Goal: Transaction & Acquisition: Book appointment/travel/reservation

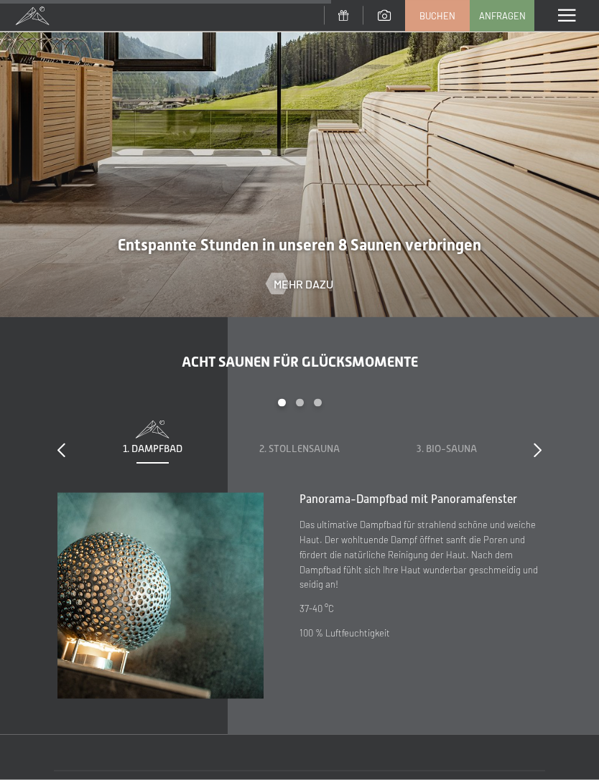
scroll to position [3013, 0]
click at [563, 17] on span at bounding box center [566, 15] width 17 height 13
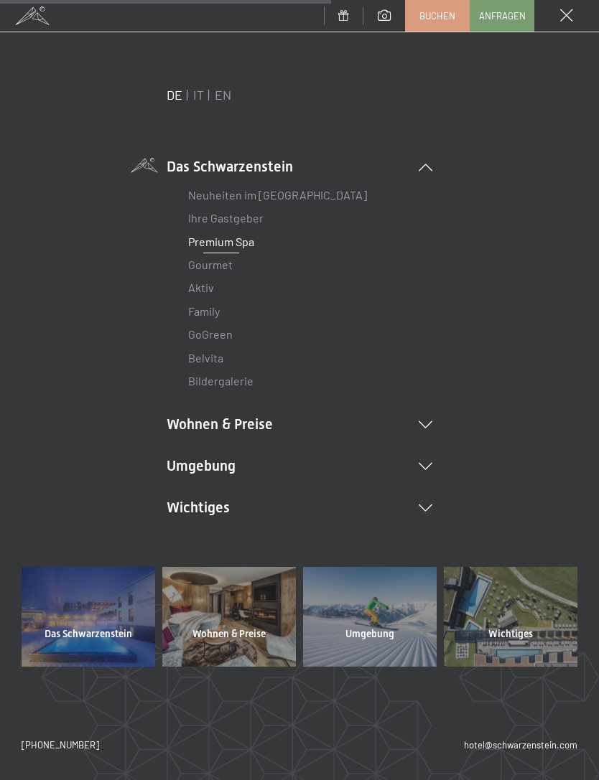
click at [496, 624] on div at bounding box center [511, 617] width 134 height 100
click at [568, 4] on div "Menü" at bounding box center [566, 16] width 65 height 32
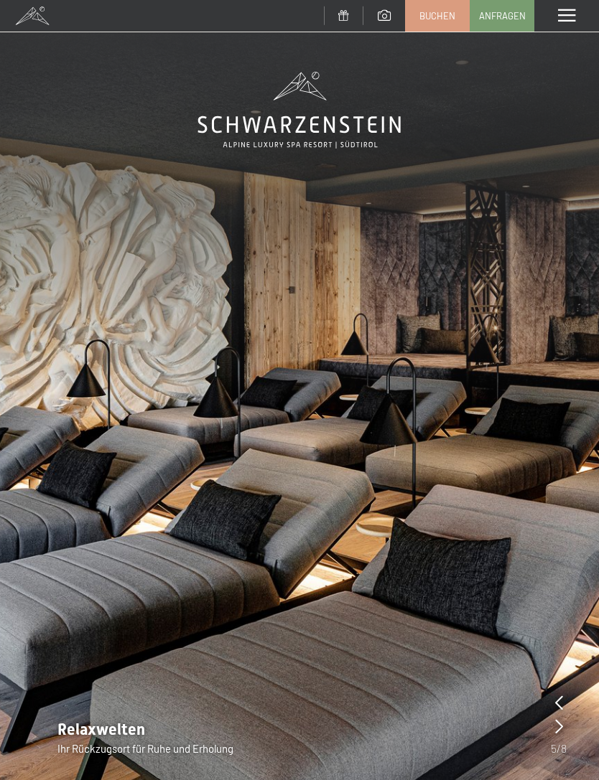
click at [444, 14] on span "Buchen" at bounding box center [437, 15] width 36 height 13
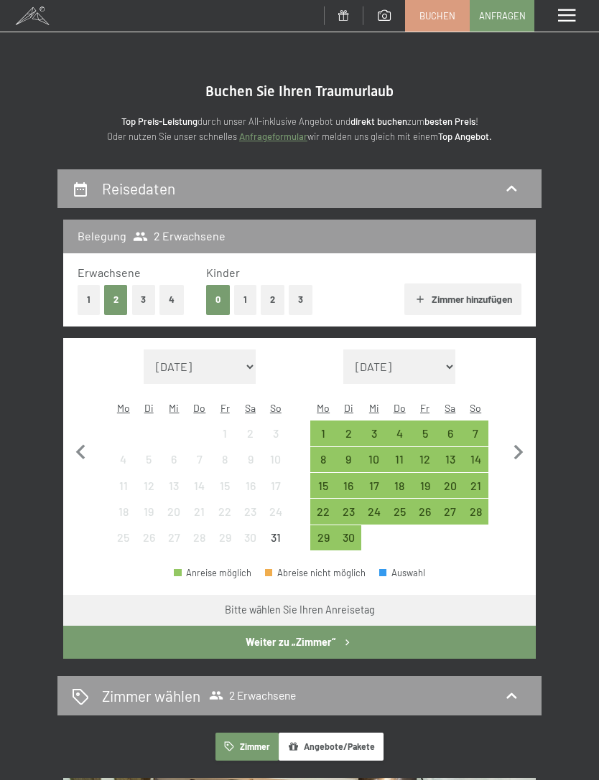
click at [511, 447] on icon "button" at bounding box center [518, 453] width 30 height 30
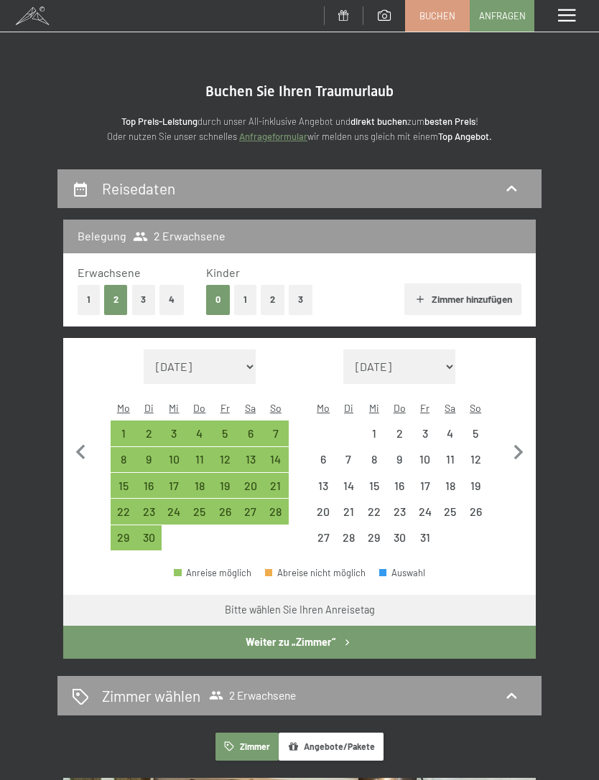
select select "[DATE]"
click at [510, 443] on icon "button" at bounding box center [518, 453] width 30 height 30
select select "[DATE]"
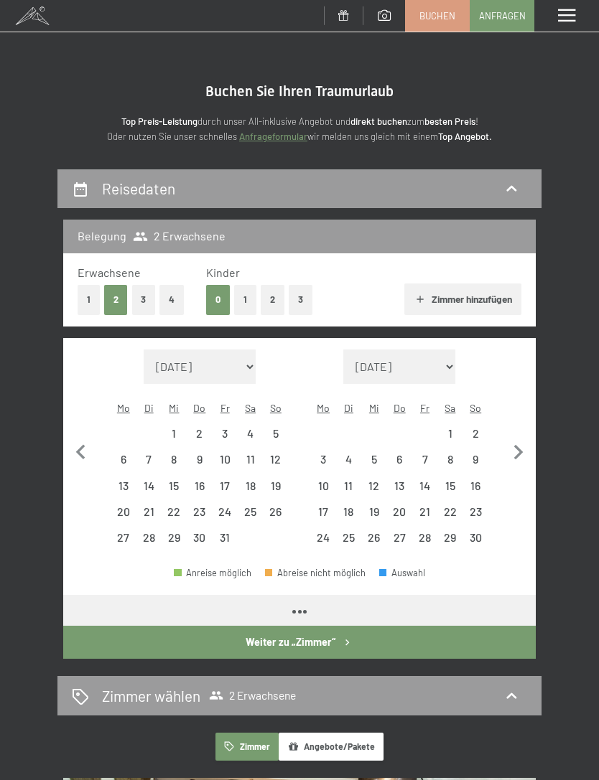
select select "[DATE]"
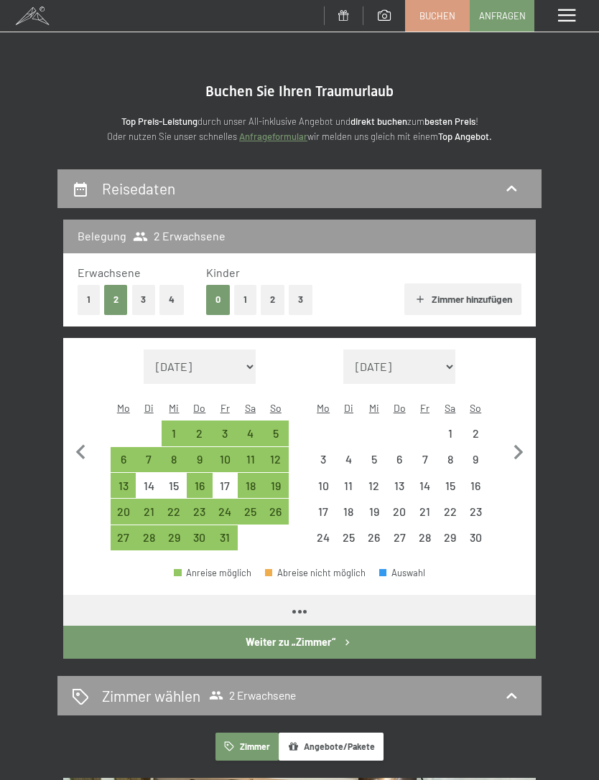
click at [510, 442] on icon "button" at bounding box center [518, 453] width 30 height 30
select select "2025-11-01"
select select "2025-12-01"
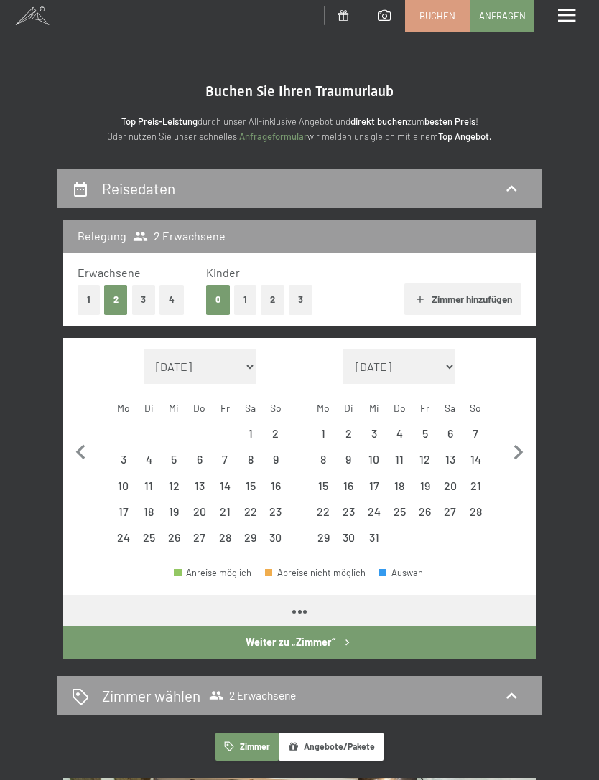
click at [507, 439] on icon "button" at bounding box center [518, 453] width 30 height 30
select select "2025-12-01"
select select "2026-01-01"
select select "2025-12-01"
select select "2026-01-01"
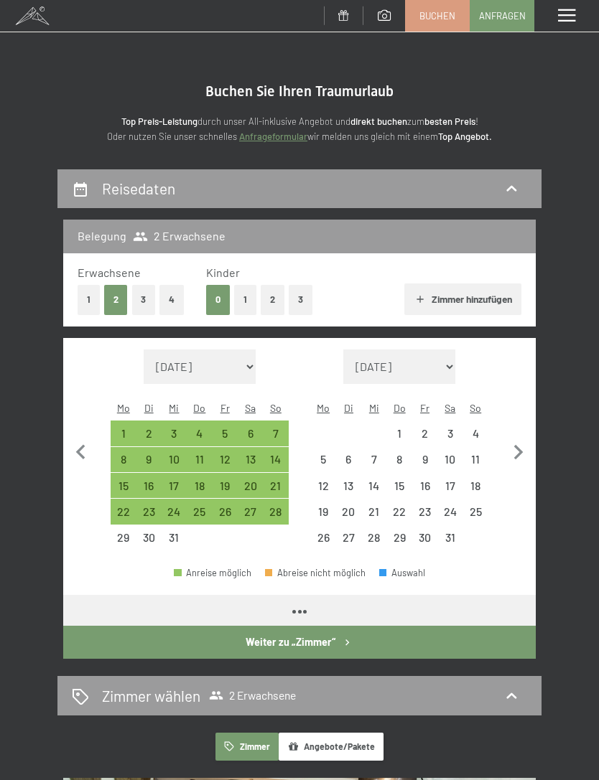
click at [509, 439] on icon "button" at bounding box center [518, 453] width 30 height 30
select select "2026-01-01"
select select "2026-02-01"
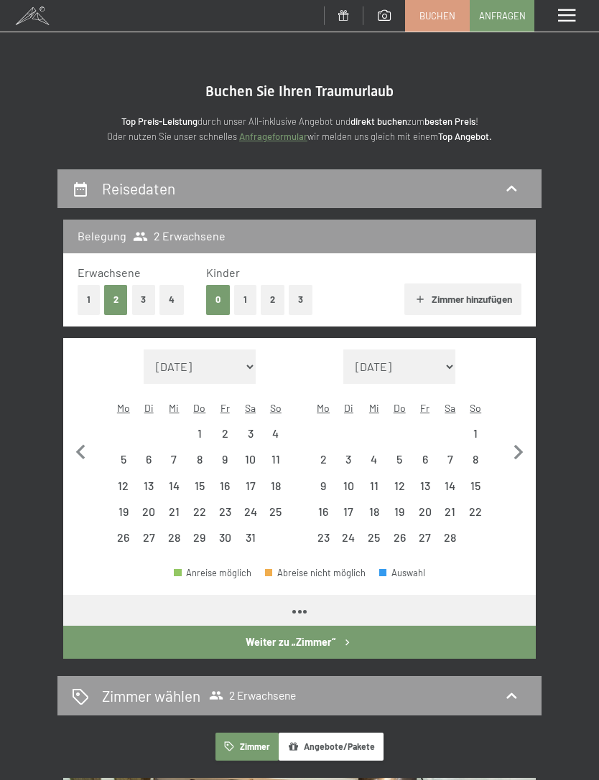
select select "2026-01-01"
select select "2026-02-01"
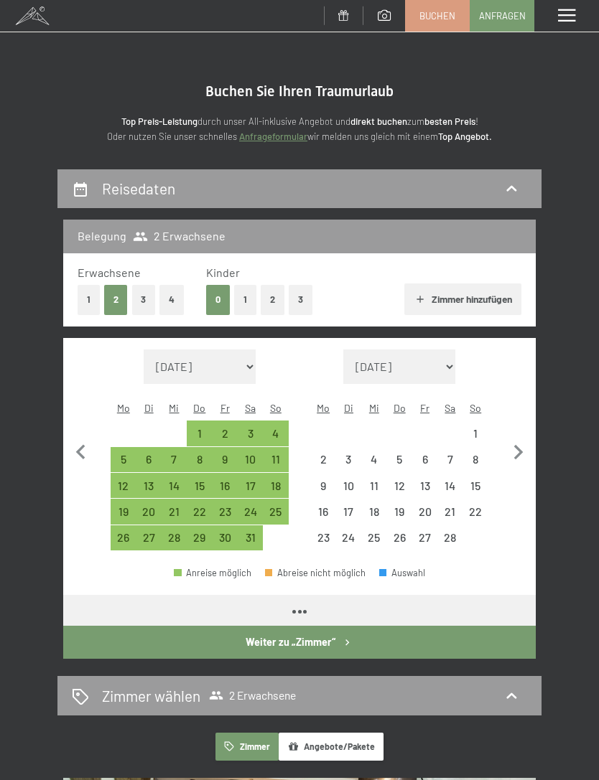
select select "2026-01-01"
select select "2026-02-01"
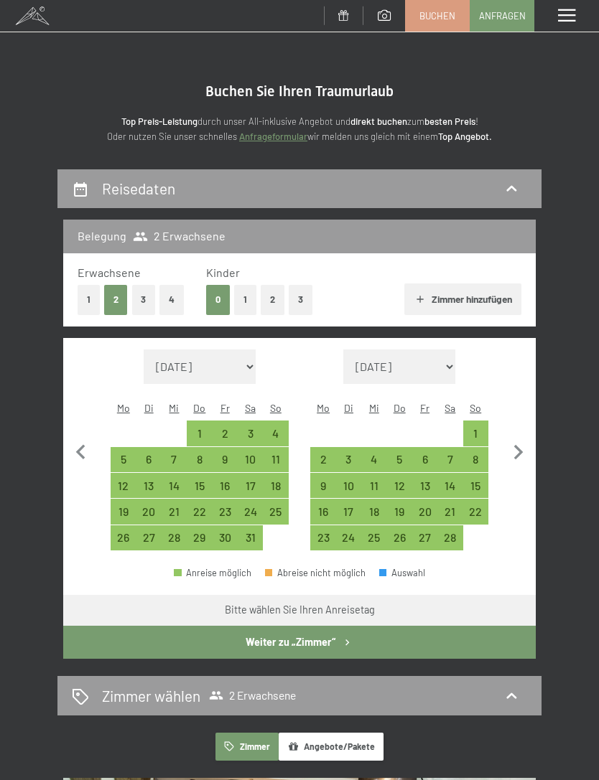
click at [453, 480] on div "14" at bounding box center [450, 491] width 22 height 22
select select "2026-01-01"
select select "2026-02-01"
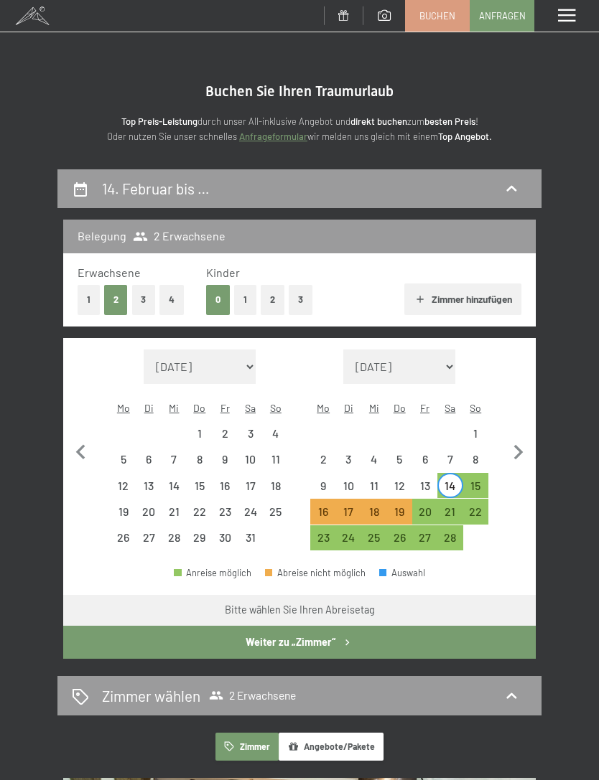
click at [477, 480] on div "15" at bounding box center [475, 491] width 22 height 22
select select "2026-01-01"
select select "2026-02-01"
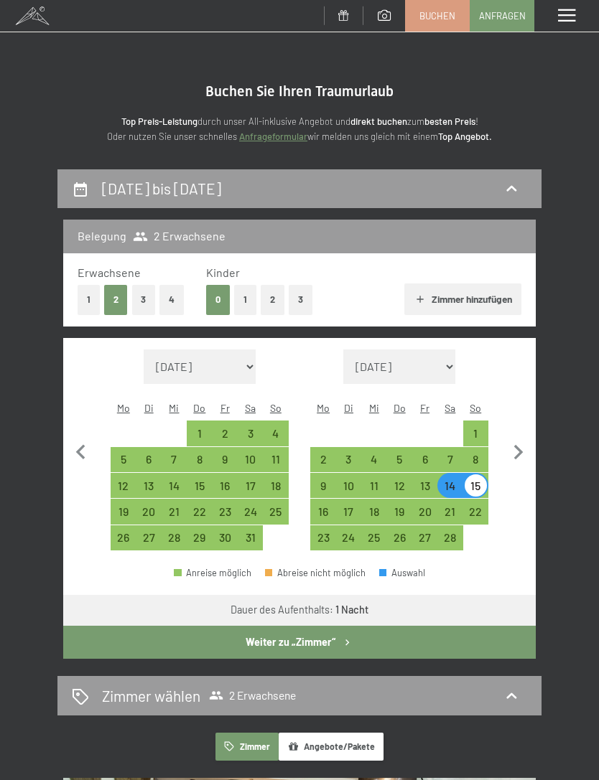
click at [449, 633] on button "Weiter zu „Zimmer“" at bounding box center [299, 642] width 472 height 33
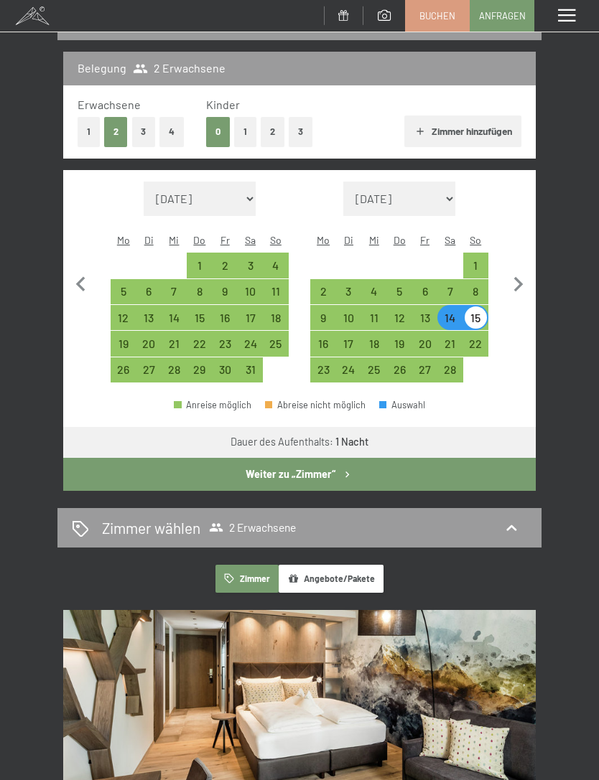
select select "2026-01-01"
select select "2026-02-01"
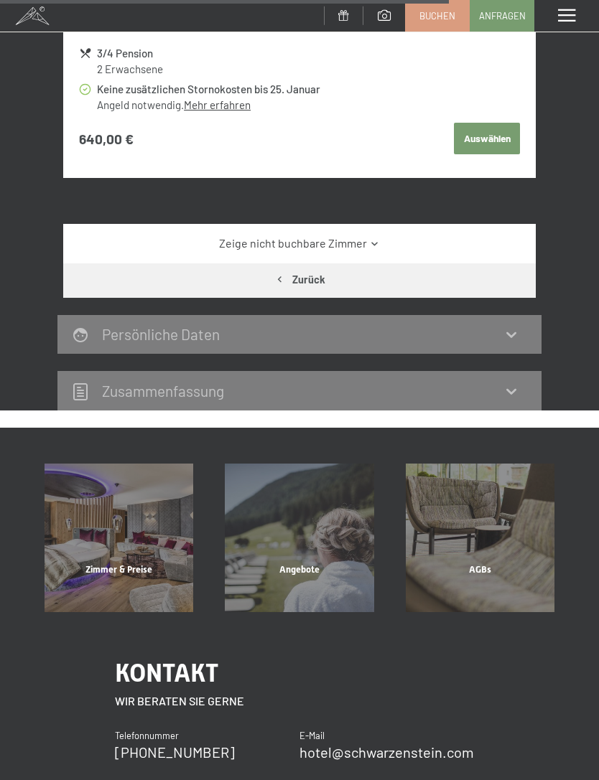
scroll to position [1444, 0]
